Goal: Task Accomplishment & Management: Manage account settings

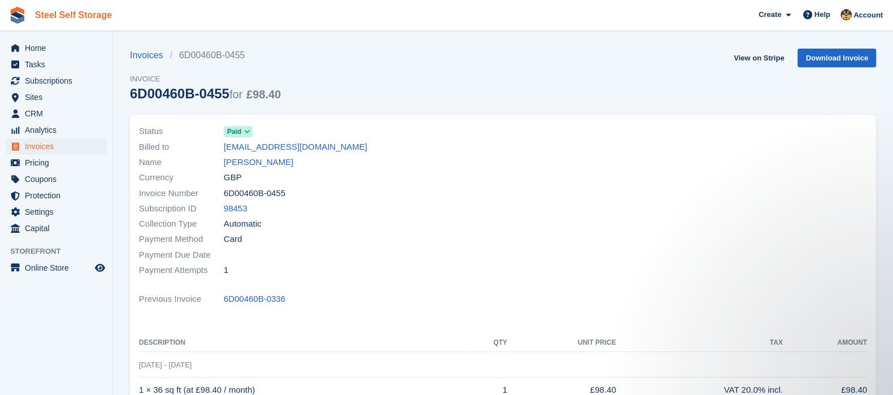
click at [88, 17] on link "Steel Self Storage" at bounding box center [74, 15] width 86 height 19
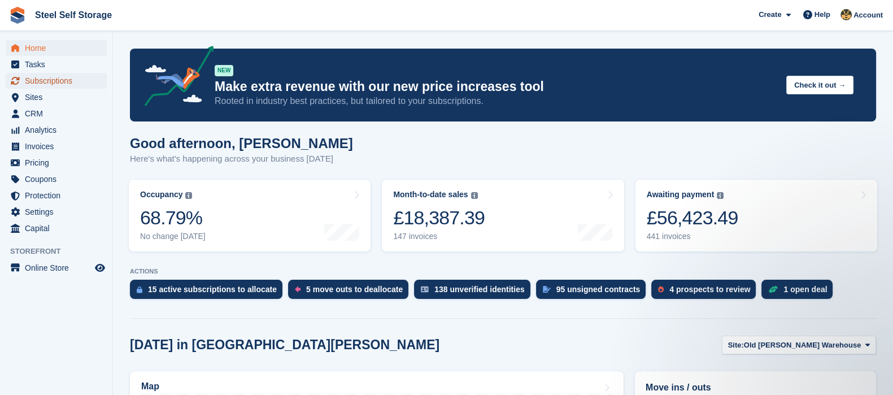
click at [62, 79] on span "Subscriptions" at bounding box center [59, 81] width 68 height 16
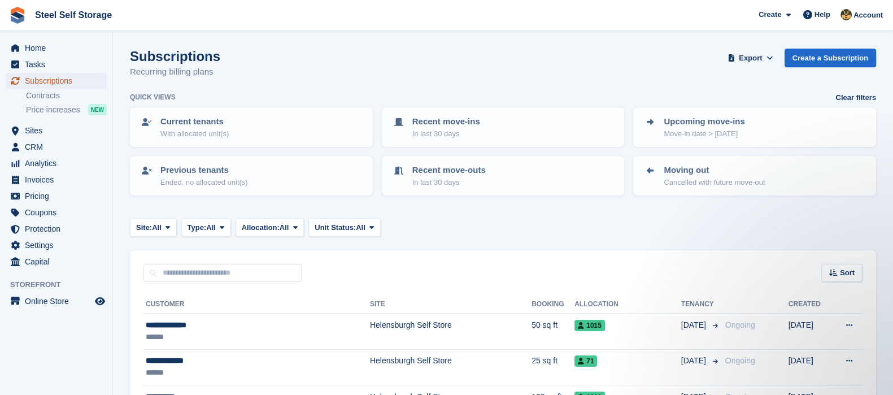
click at [43, 80] on span "Subscriptions" at bounding box center [59, 81] width 68 height 16
click at [43, 47] on span "Home" at bounding box center [59, 48] width 68 height 16
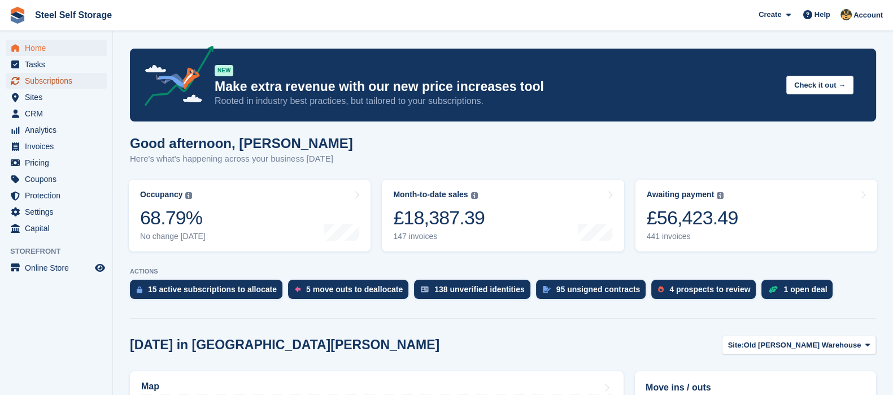
click at [47, 79] on span "Subscriptions" at bounding box center [59, 81] width 68 height 16
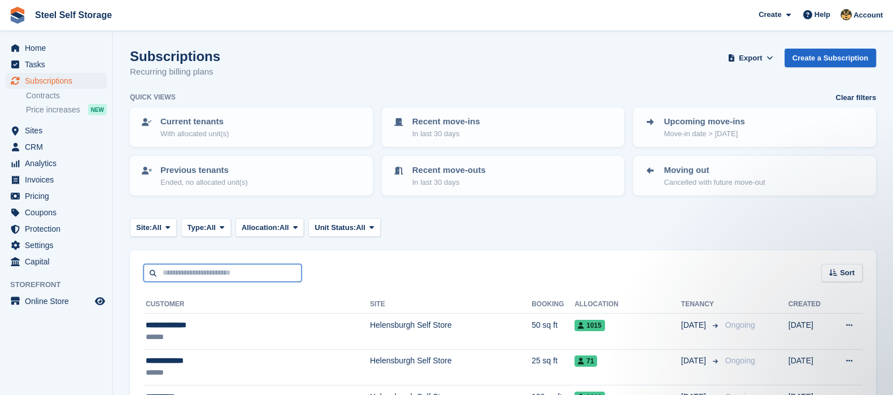
click at [232, 273] on input "text" at bounding box center [222, 273] width 158 height 19
type input "********"
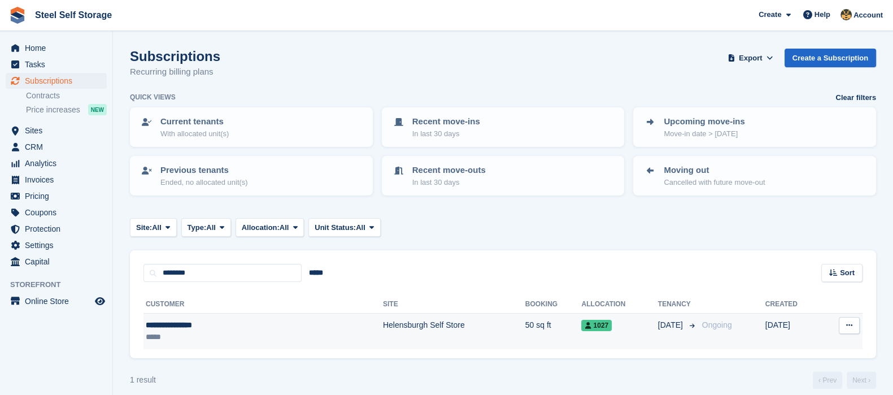
click at [199, 323] on div "**********" at bounding box center [214, 325] width 136 height 12
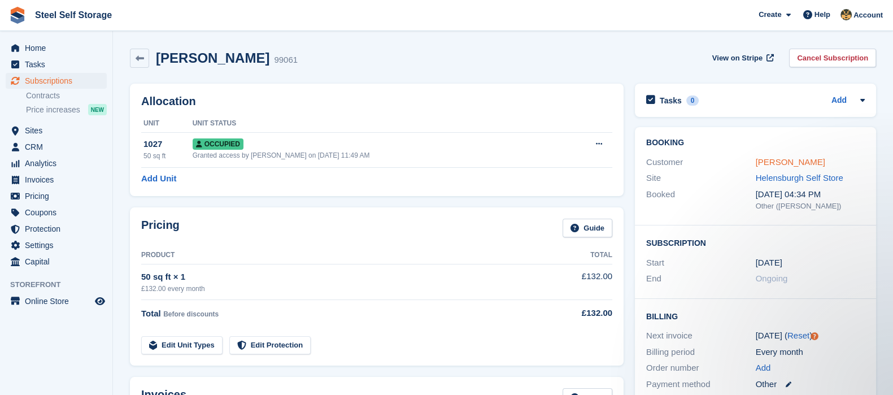
click at [782, 162] on link "Heather Phillips" at bounding box center [790, 162] width 69 height 10
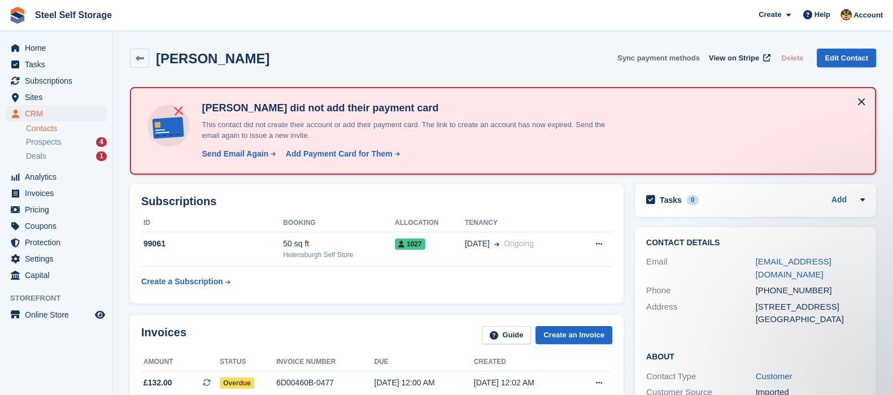
click at [696, 59] on button "Sync payment methods" at bounding box center [658, 58] width 82 height 19
click at [736, 58] on span "View on Stripe" at bounding box center [734, 58] width 50 height 11
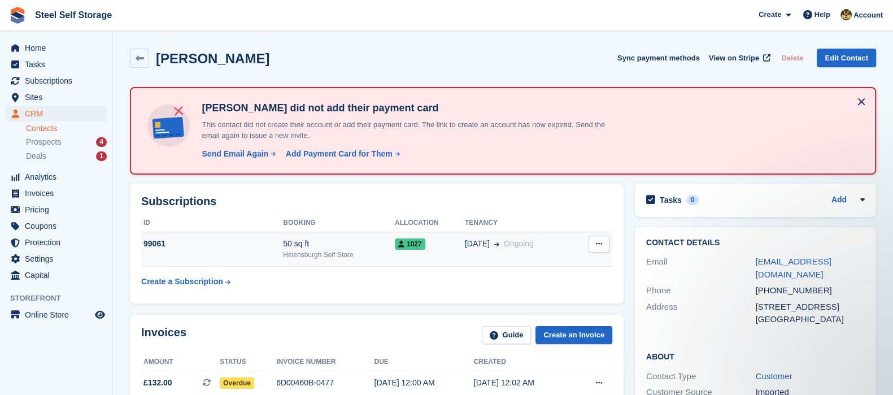
click at [599, 242] on icon at bounding box center [599, 243] width 6 height 7
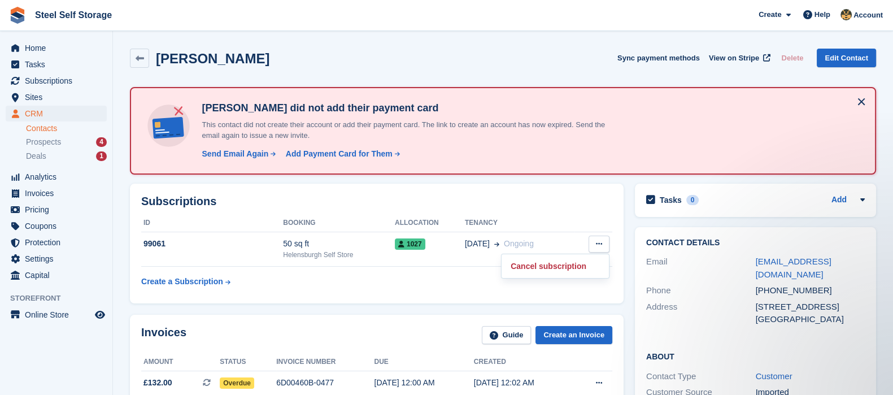
click at [563, 230] on th "Tenancy" at bounding box center [520, 223] width 110 height 18
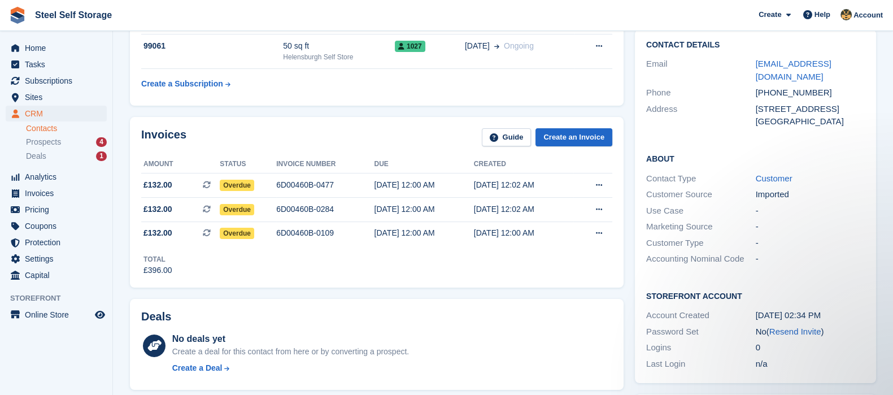
scroll to position [207, 0]
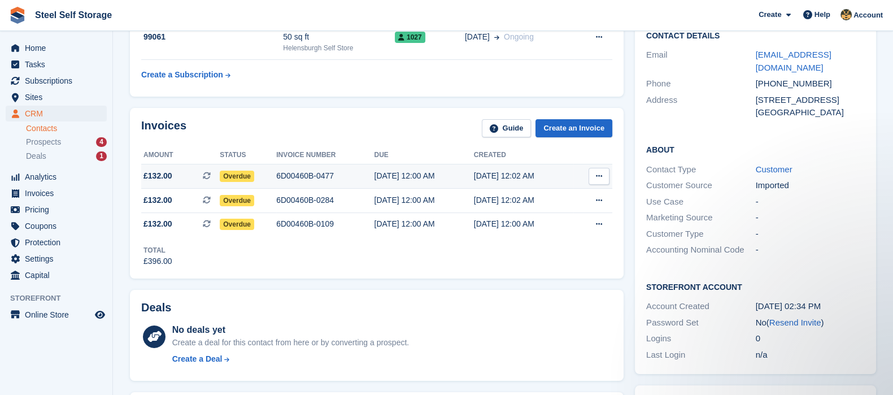
click at [599, 177] on icon at bounding box center [599, 175] width 6 height 7
click at [553, 239] on p "View Subscription" at bounding box center [555, 240] width 98 height 15
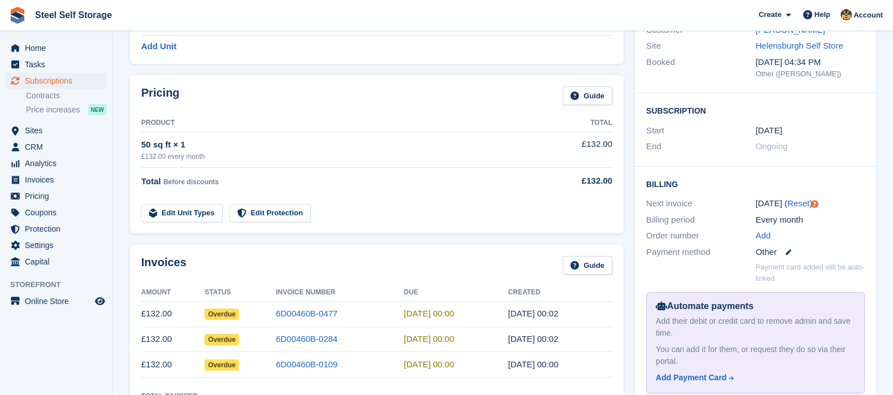
scroll to position [141, 0]
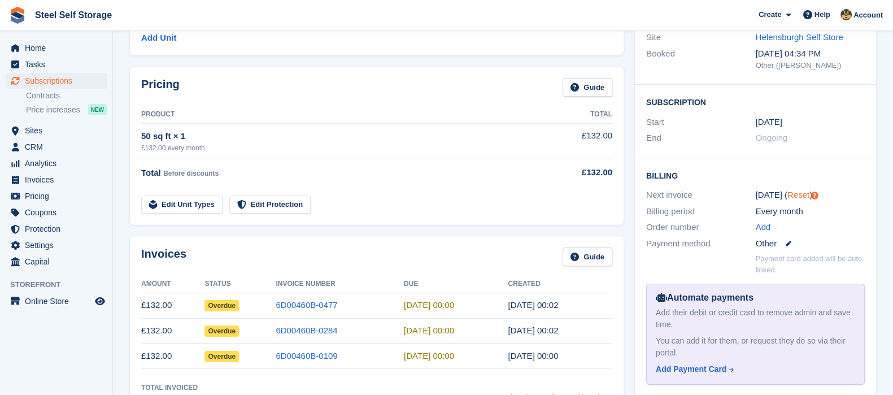
click at [792, 193] on link "Reset" at bounding box center [798, 195] width 22 height 10
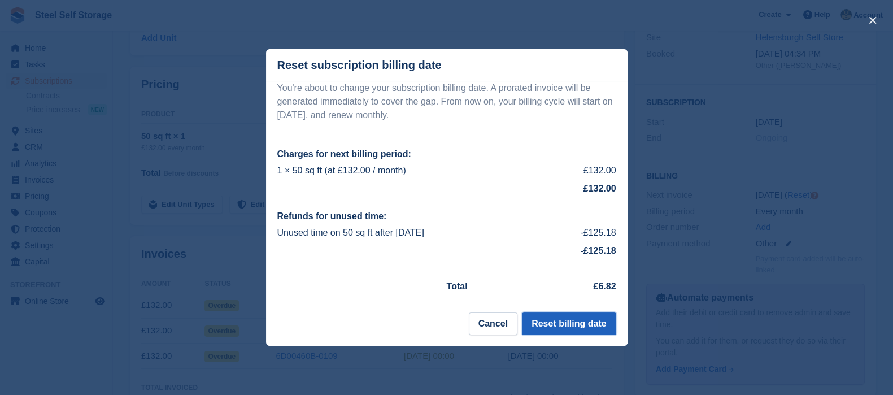
click at [585, 321] on button "Reset billing date" at bounding box center [569, 323] width 94 height 23
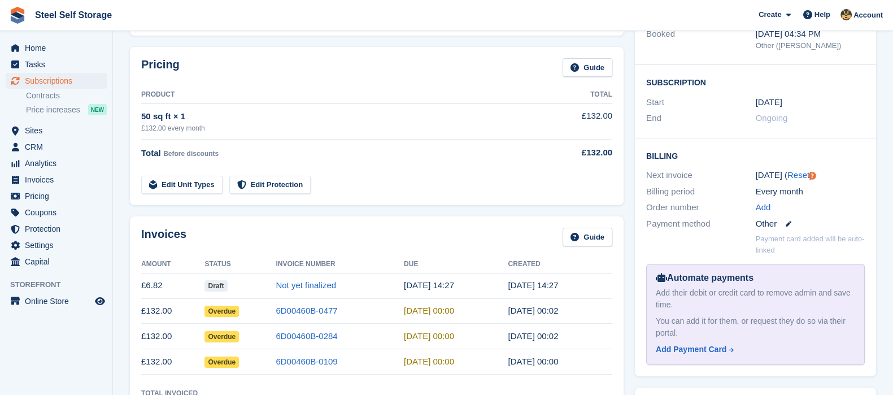
scroll to position [207, 0]
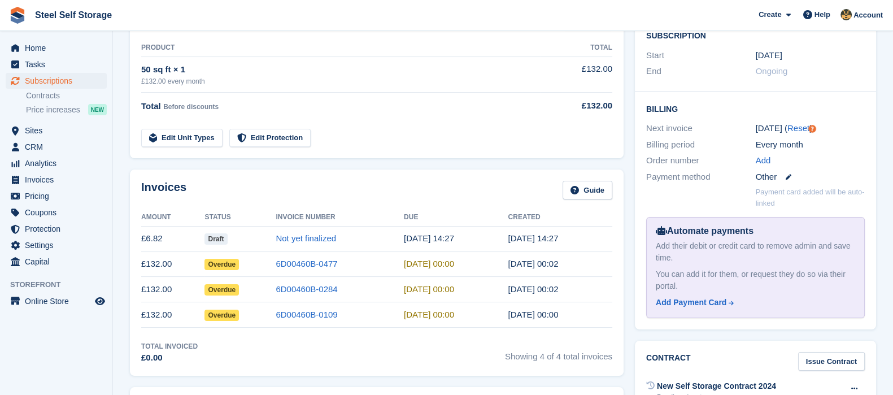
click at [781, 175] on div "Other" at bounding box center [811, 177] width 110 height 13
click at [779, 193] on p "Payment card added will be auto-linked" at bounding box center [811, 197] width 110 height 22
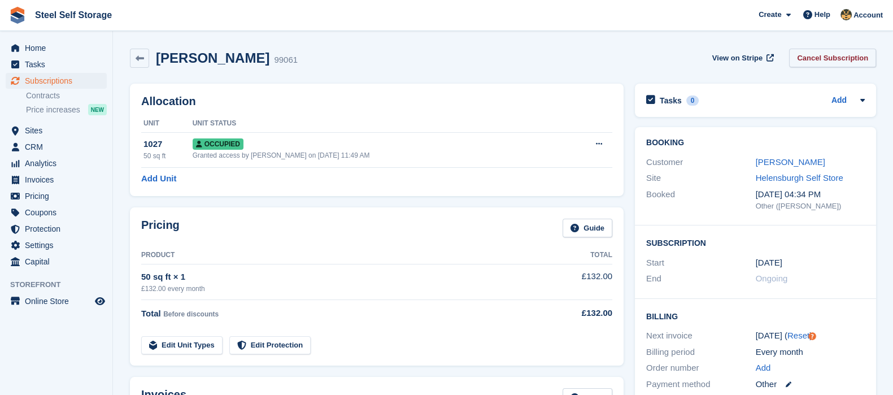
click at [833, 58] on link "Cancel Subscription" at bounding box center [832, 58] width 87 height 19
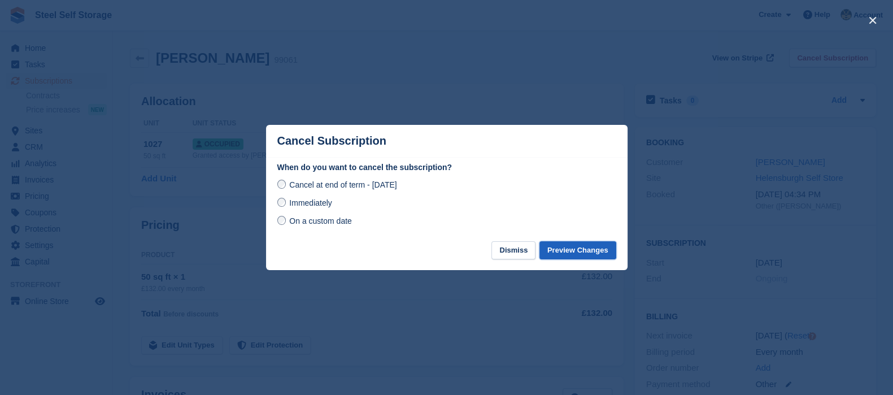
click at [581, 249] on button "Preview Changes" at bounding box center [577, 250] width 77 height 19
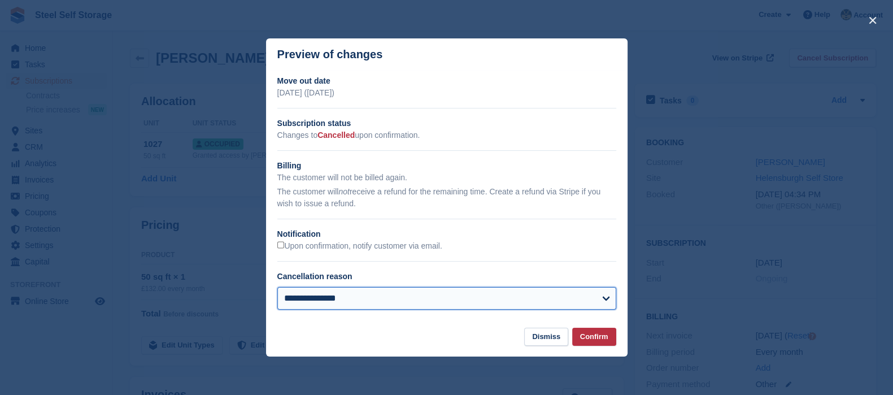
click at [605, 300] on select "**********" at bounding box center [446, 298] width 339 height 23
select select
click at [277, 288] on select "**********" at bounding box center [446, 298] width 339 height 23
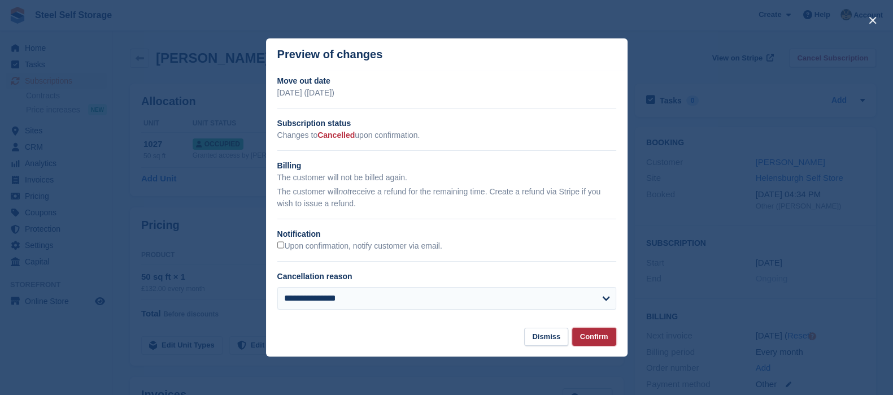
click at [584, 339] on button "Confirm" at bounding box center [594, 337] width 44 height 19
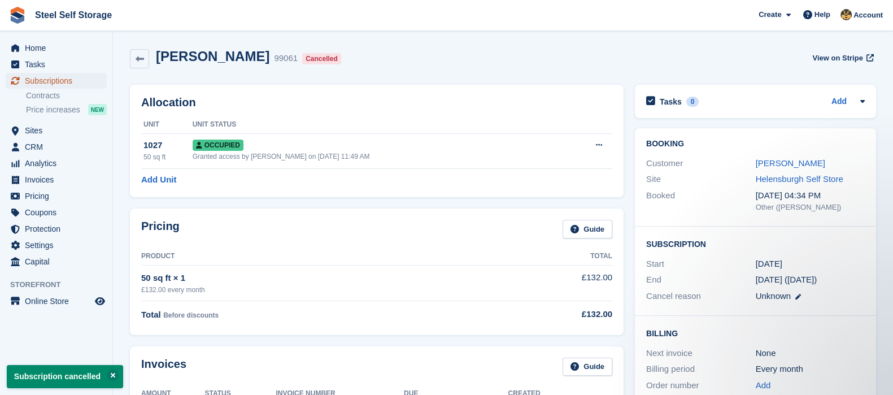
click at [59, 79] on span "Subscriptions" at bounding box center [59, 81] width 68 height 16
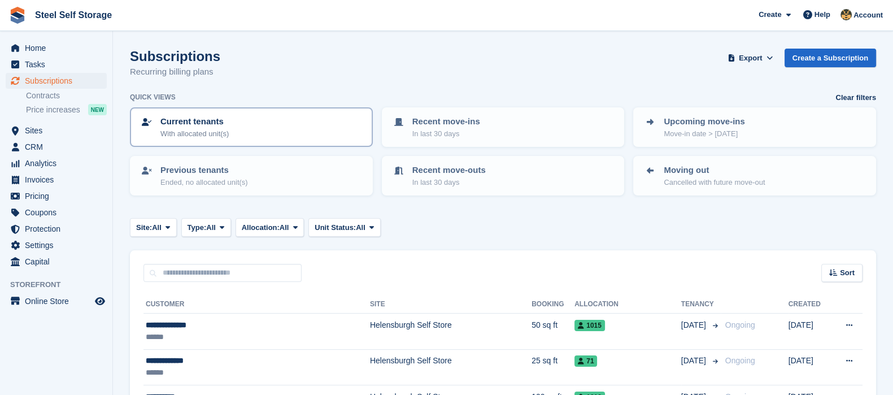
click at [193, 123] on p "Current tenants" at bounding box center [194, 121] width 68 height 13
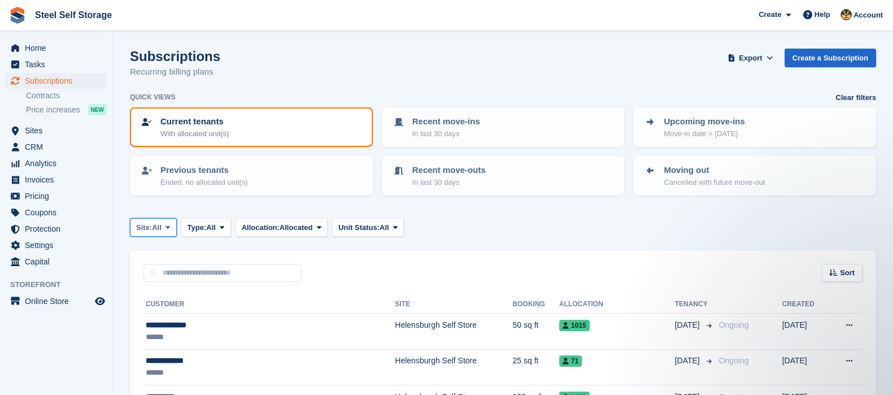
click at [168, 227] on icon at bounding box center [168, 227] width 5 height 7
click at [224, 224] on icon at bounding box center [222, 227] width 5 height 7
click at [321, 226] on icon at bounding box center [319, 227] width 5 height 7
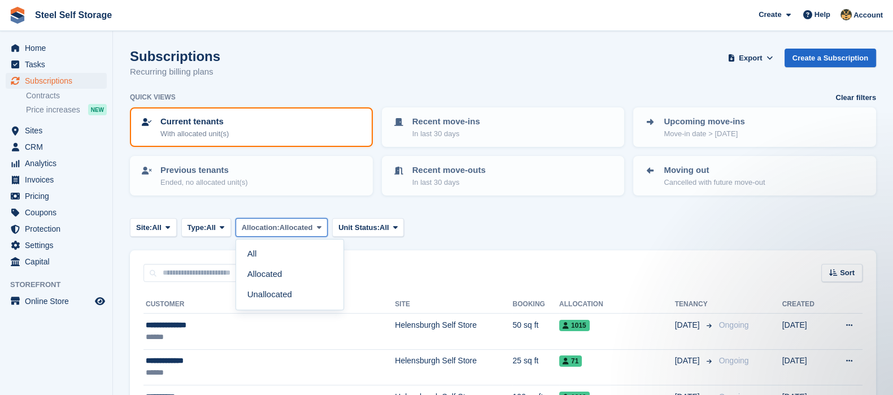
click at [321, 226] on icon at bounding box center [319, 227] width 5 height 7
click at [842, 272] on span "Sort" at bounding box center [847, 272] width 15 height 11
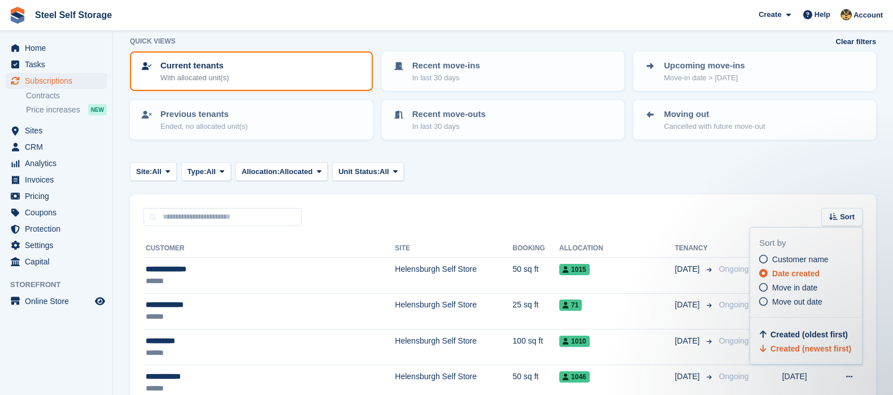
scroll to position [85, 0]
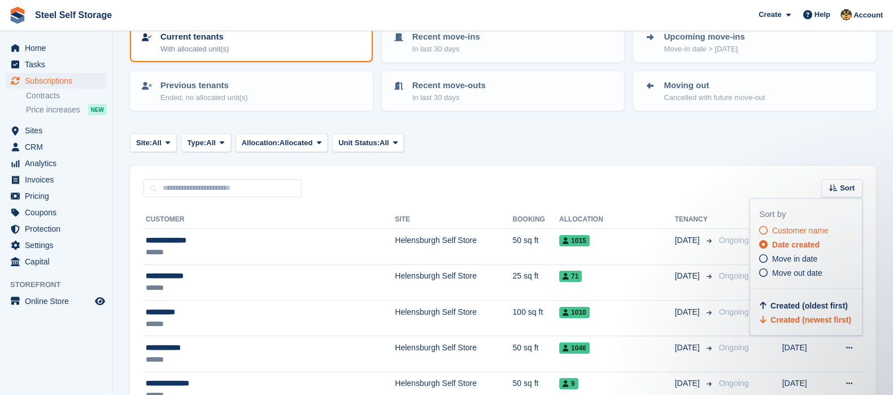
click at [760, 226] on icon at bounding box center [763, 230] width 8 height 8
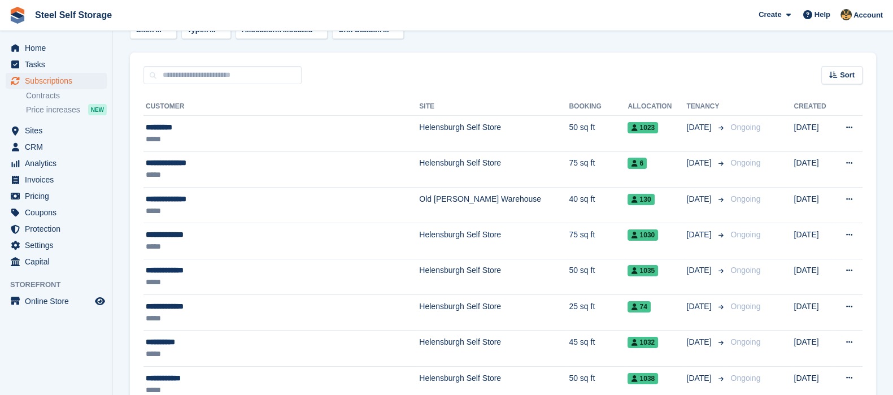
scroll to position [225, 0]
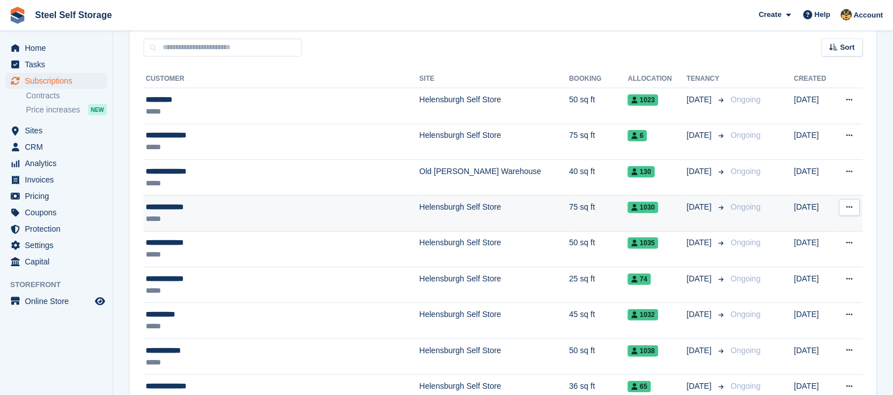
click at [853, 210] on button at bounding box center [849, 207] width 21 height 17
click at [805, 270] on p "Cancel subscription" at bounding box center [805, 268] width 98 height 15
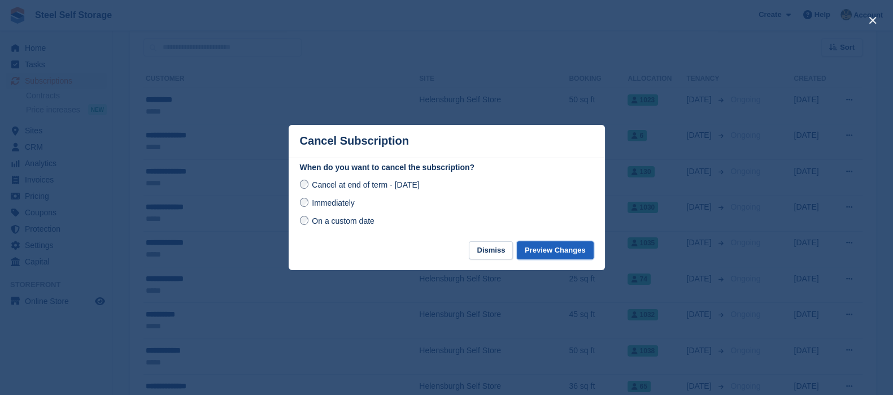
click at [565, 253] on button "Preview Changes" at bounding box center [555, 250] width 77 height 19
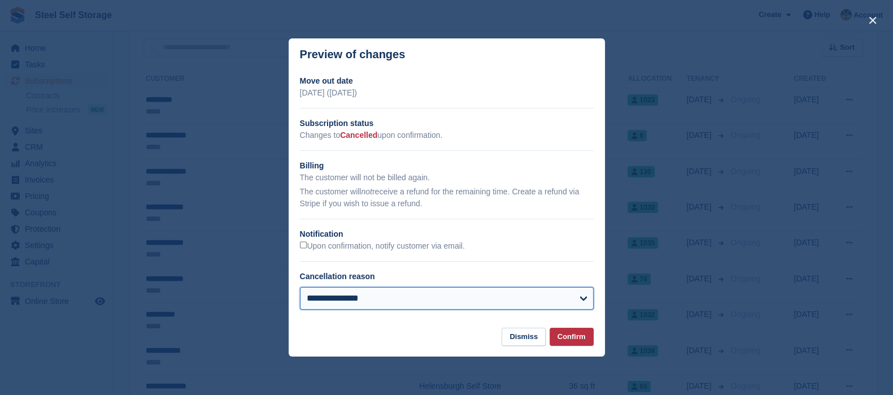
click at [578, 296] on select "**********" at bounding box center [447, 298] width 294 height 23
select select
click at [300, 288] on select "**********" at bounding box center [447, 298] width 294 height 23
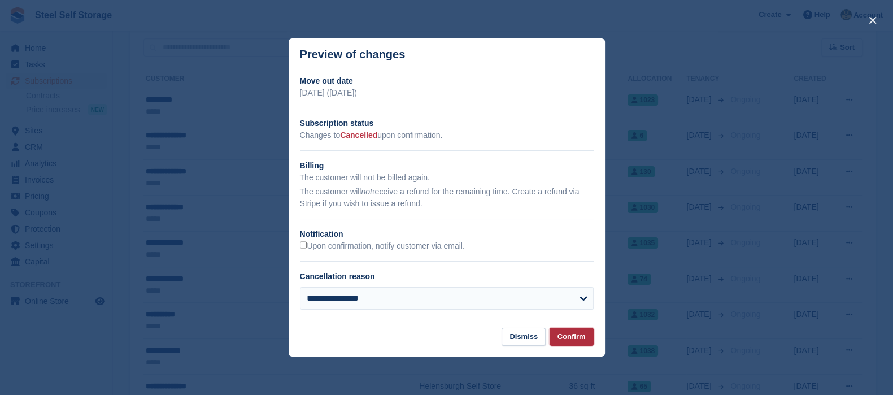
click at [566, 340] on button "Confirm" at bounding box center [572, 337] width 44 height 19
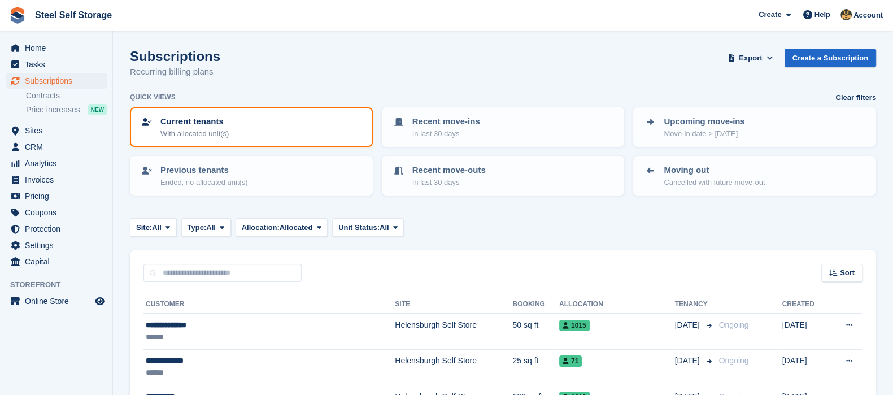
scroll to position [225, 0]
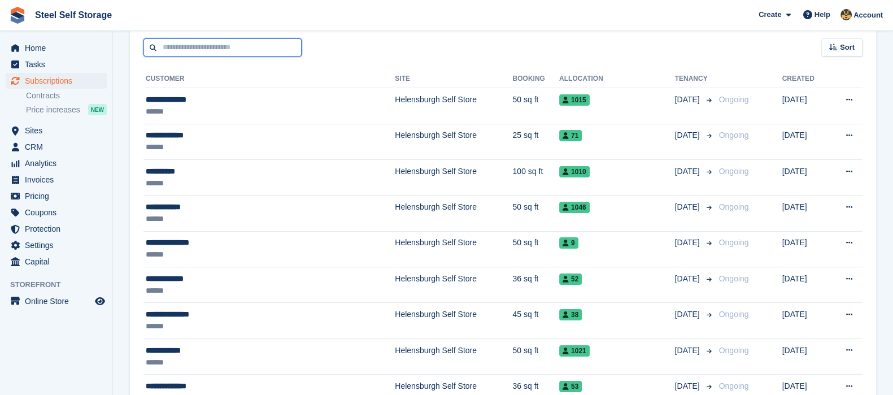
click at [189, 45] on input "text" at bounding box center [222, 47] width 158 height 19
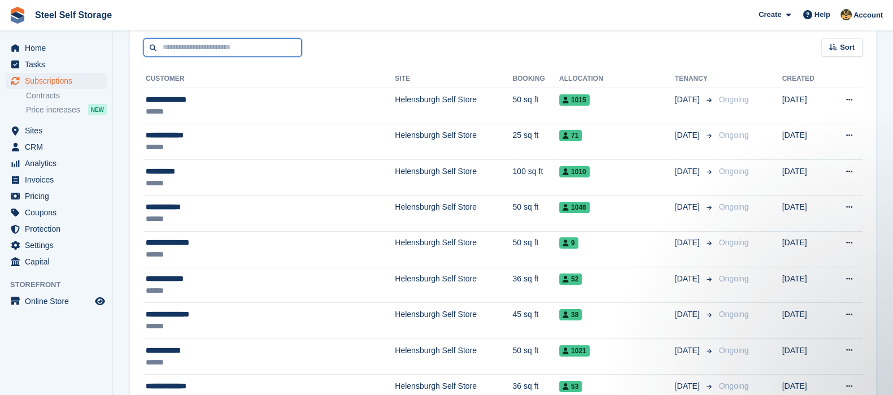
scroll to position [0, 0]
type input "*****"
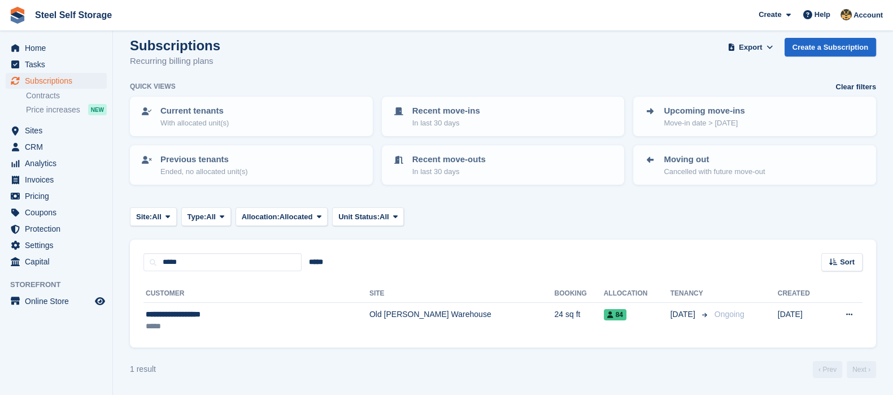
scroll to position [9, 0]
